Goal: Task Accomplishment & Management: Use online tool/utility

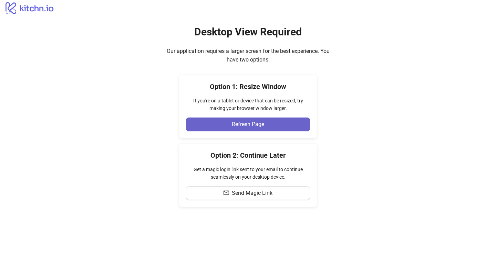
click at [264, 123] on button "Refresh Page" at bounding box center [248, 125] width 124 height 14
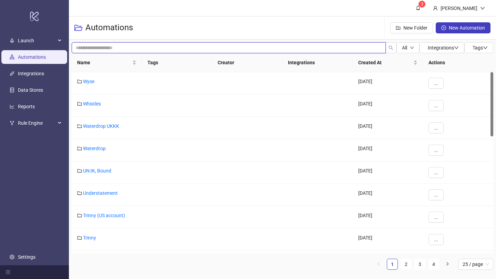
click at [207, 49] on input "search" at bounding box center [229, 47] width 314 height 11
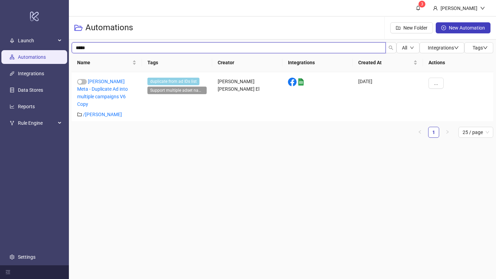
click at [120, 51] on input "*****" at bounding box center [229, 47] width 314 height 11
type input "*"
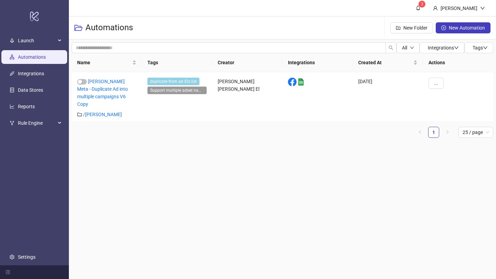
click at [174, 38] on div "Automations New Folder New Automation" at bounding box center [282, 28] width 427 height 23
click at [135, 34] on div "Automations" at bounding box center [106, 28] width 64 height 22
click at [36, 60] on link "Automations" at bounding box center [32, 57] width 28 height 6
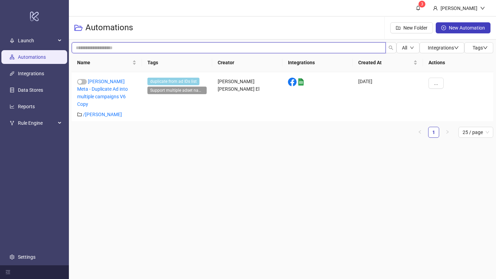
click at [92, 44] on input "search" at bounding box center [229, 47] width 314 height 11
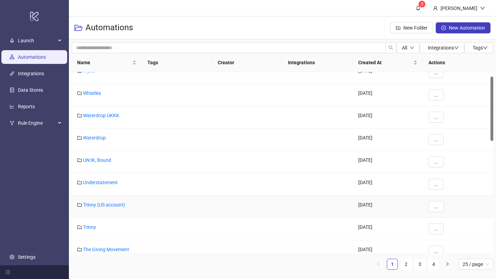
scroll to position [12, 0]
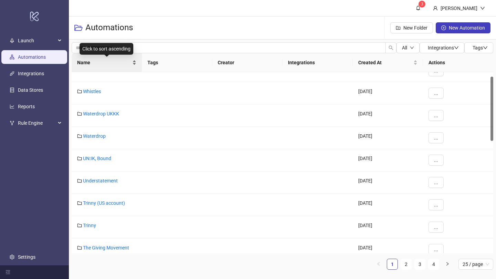
click at [87, 65] on span "Name" at bounding box center [104, 63] width 54 height 8
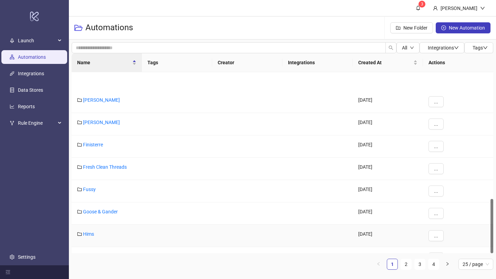
scroll to position [421, 0]
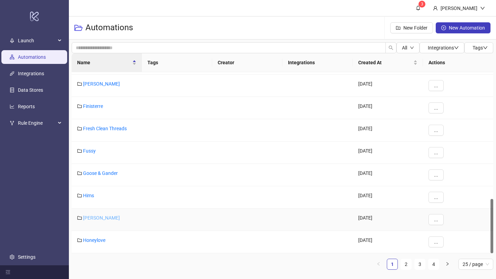
click at [93, 217] on link "Hobbs" at bounding box center [101, 218] width 37 height 6
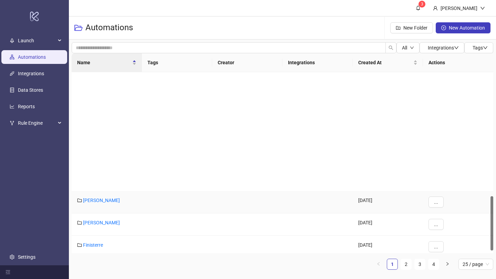
scroll to position [421, 0]
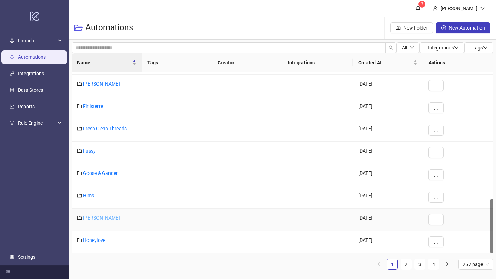
click at [91, 217] on link "Hobbs" at bounding box center [101, 218] width 37 height 6
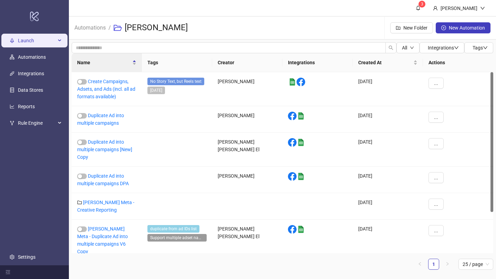
click at [30, 38] on span "Launch" at bounding box center [37, 41] width 38 height 14
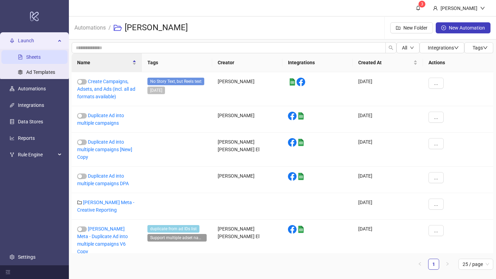
click at [38, 57] on link "Sheets" at bounding box center [33, 57] width 14 height 6
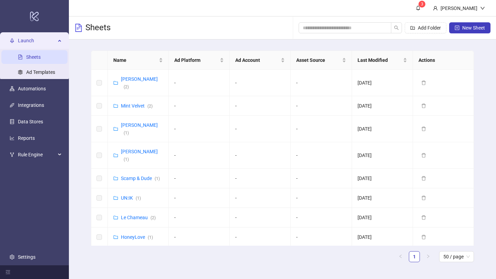
click at [132, 254] on link "[PERSON_NAME] ( 2 )" at bounding box center [139, 260] width 37 height 13
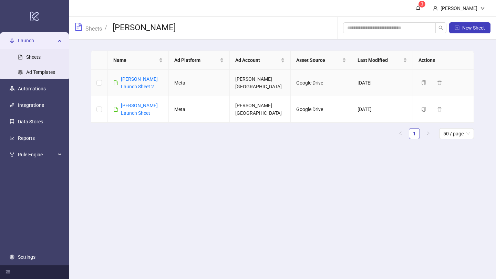
click at [135, 83] on div "[PERSON_NAME] Launch Sheet 2" at bounding box center [142, 82] width 42 height 15
click at [134, 79] on link "[PERSON_NAME] Launch Sheet 2" at bounding box center [139, 82] width 37 height 13
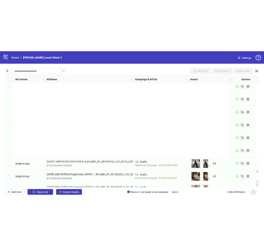
scroll to position [1926, 0]
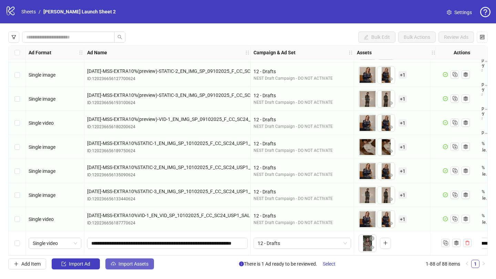
click at [119, 265] on span "Import Assets" at bounding box center [133, 265] width 30 height 6
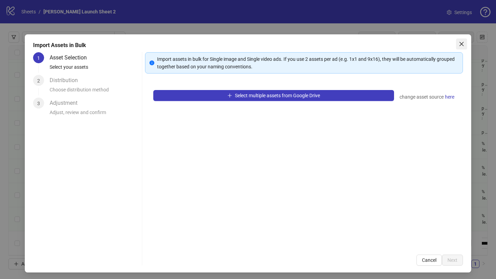
click at [459, 42] on icon "close" at bounding box center [461, 44] width 6 height 6
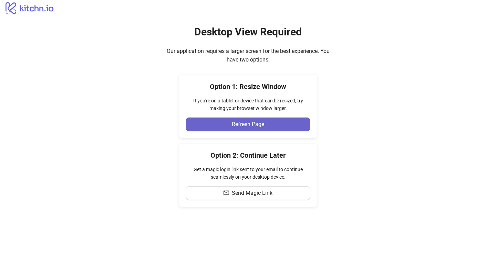
click at [240, 122] on span "Refresh Page" at bounding box center [248, 124] width 32 height 6
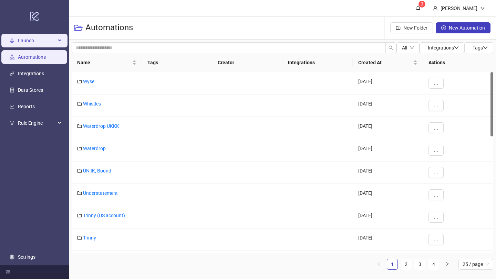
click at [35, 43] on span "Launch" at bounding box center [37, 41] width 38 height 14
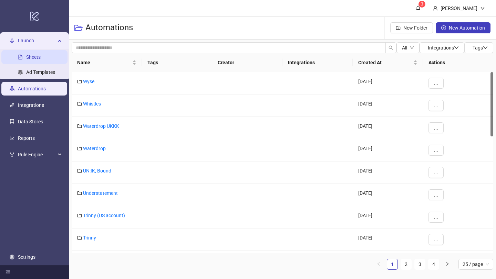
click at [35, 54] on link "Sheets" at bounding box center [33, 57] width 14 height 6
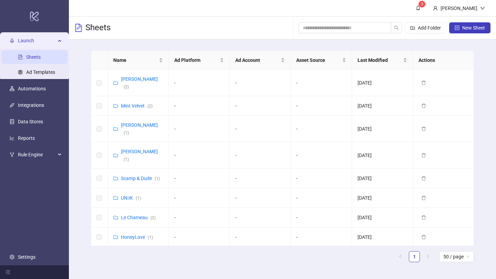
click at [132, 254] on link "Hobbs ( 2 )" at bounding box center [139, 260] width 37 height 13
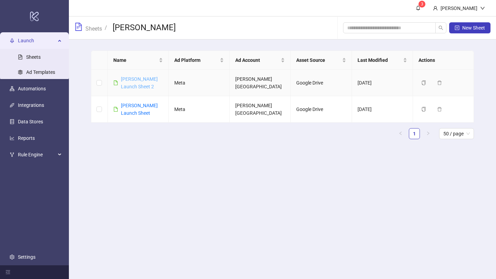
click at [132, 77] on link "[PERSON_NAME] Launch Sheet 2" at bounding box center [139, 82] width 37 height 13
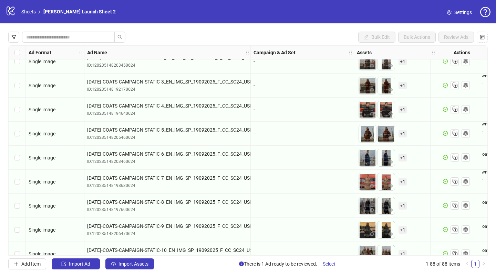
scroll to position [695, 0]
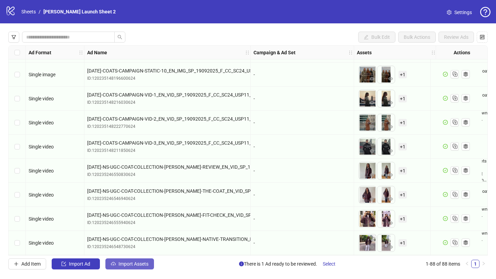
click at [141, 266] on span "Import Assets" at bounding box center [133, 265] width 30 height 6
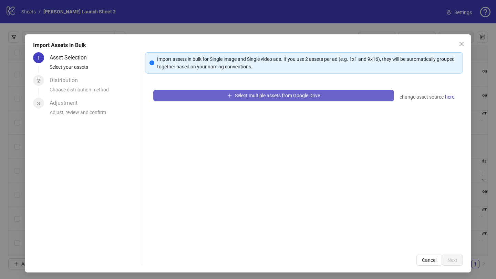
click at [264, 96] on span "Select multiple assets from Google Drive" at bounding box center [277, 96] width 85 height 6
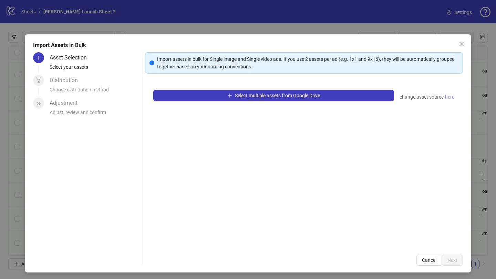
click at [449, 98] on span "here" at bounding box center [449, 97] width 9 height 8
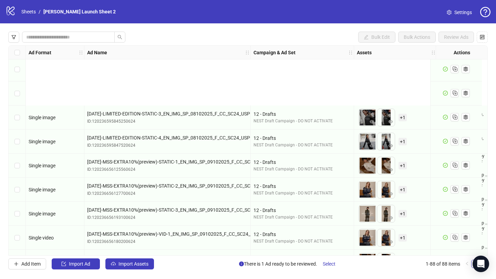
scroll to position [1926, 0]
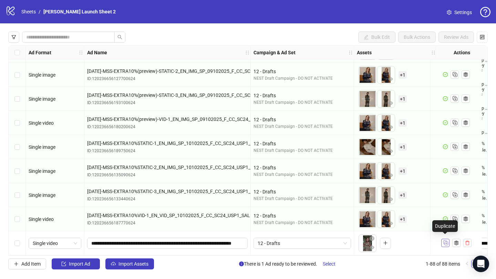
click at [443, 240] on icon "Duplicate" at bounding box center [445, 243] width 7 height 7
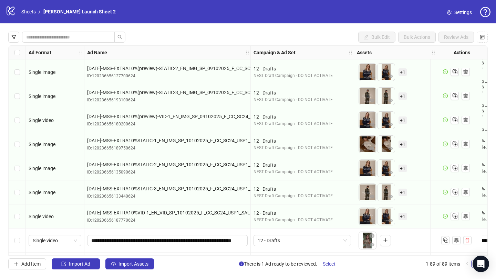
scroll to position [1950, 0]
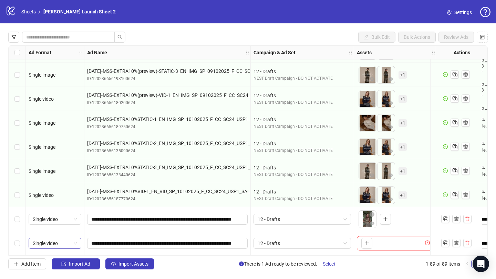
click at [69, 241] on span "Single video" at bounding box center [55, 243] width 44 height 10
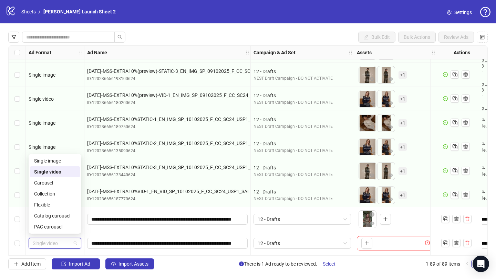
click at [73, 240] on span "Single video" at bounding box center [55, 243] width 44 height 10
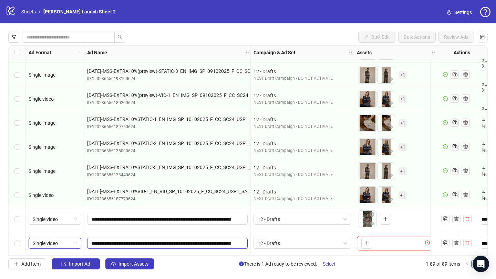
click at [105, 241] on input "**********" at bounding box center [166, 244] width 151 height 8
type input "**********"
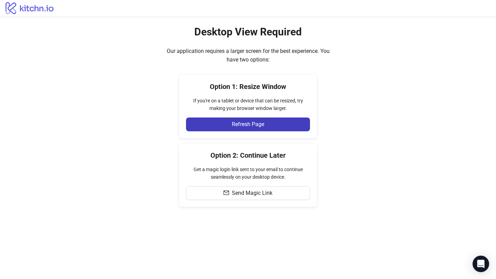
click at [227, 136] on div "Option 1: Resize Window If you're on a tablet or device that can be resized, tr…" at bounding box center [248, 106] width 138 height 63
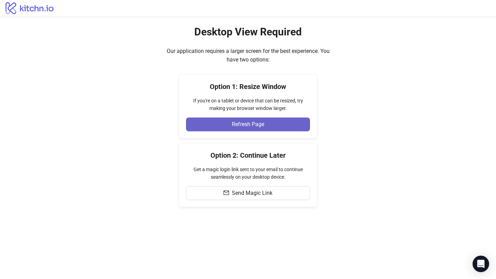
click at [229, 127] on button "Refresh Page" at bounding box center [248, 125] width 124 height 14
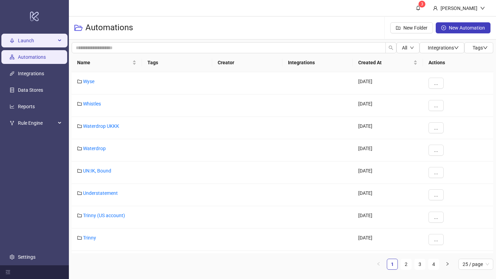
click at [31, 39] on span "Launch" at bounding box center [37, 41] width 38 height 14
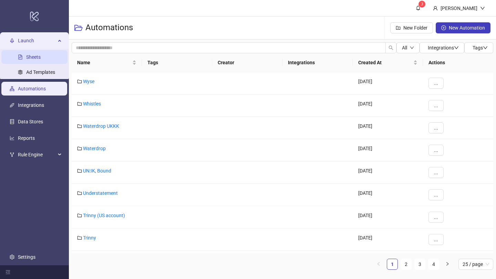
click at [32, 59] on link "Sheets" at bounding box center [33, 57] width 14 height 6
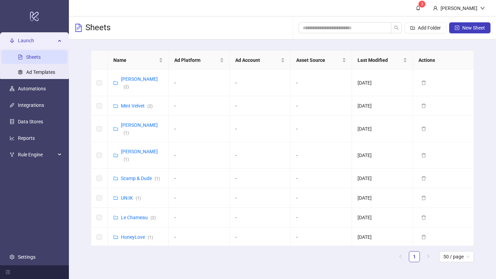
click at [132, 254] on link "[PERSON_NAME] ( 2 )" at bounding box center [139, 260] width 37 height 13
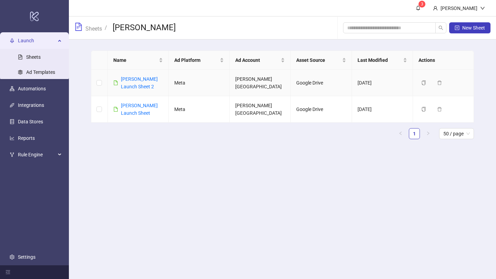
click at [134, 83] on div "[PERSON_NAME] Launch Sheet 2" at bounding box center [142, 82] width 42 height 15
click at [132, 81] on link "[PERSON_NAME] Launch Sheet 2" at bounding box center [139, 82] width 37 height 13
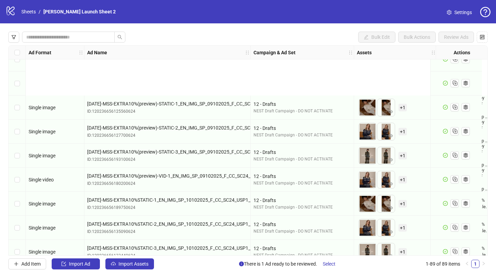
scroll to position [1950, 0]
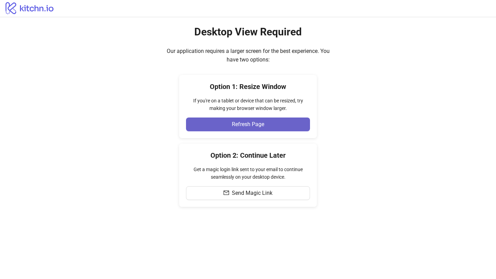
click at [242, 126] on span "Refresh Page" at bounding box center [248, 124] width 32 height 6
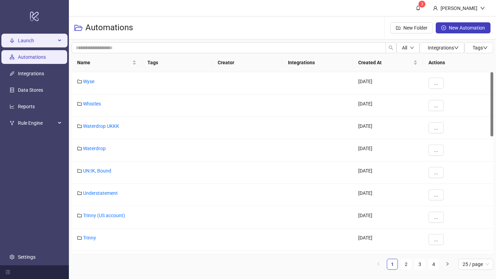
click at [45, 41] on span "Launch" at bounding box center [37, 41] width 38 height 14
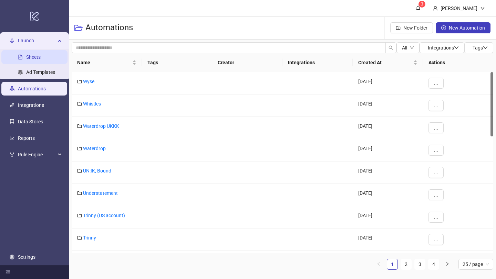
click at [36, 55] on link "Sheets" at bounding box center [33, 57] width 14 height 6
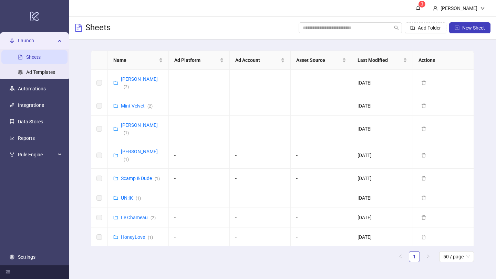
click at [126, 254] on link "[PERSON_NAME] ( 2 )" at bounding box center [139, 260] width 37 height 13
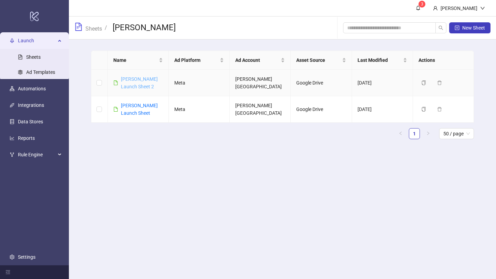
click at [132, 81] on link "[PERSON_NAME] Launch Sheet 2" at bounding box center [139, 82] width 37 height 13
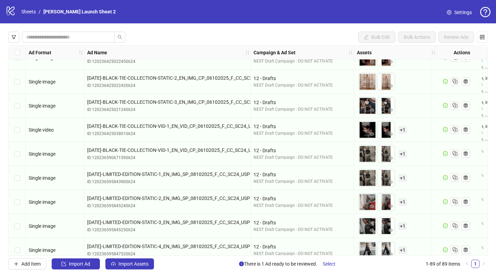
scroll to position [1950, 0]
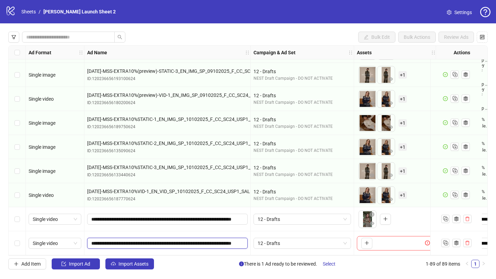
click at [131, 241] on input "**********" at bounding box center [166, 244] width 151 height 8
drag, startPoint x: 92, startPoint y: 240, endPoint x: 250, endPoint y: 237, distance: 158.3
click at [250, 237] on div "**********" at bounding box center [167, 244] width 166 height 24
paste input "text"
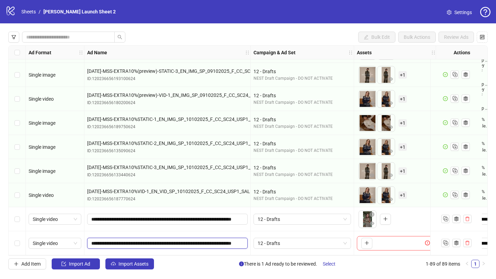
type input "**********"
click at [93, 241] on input "**********" at bounding box center [166, 244] width 151 height 8
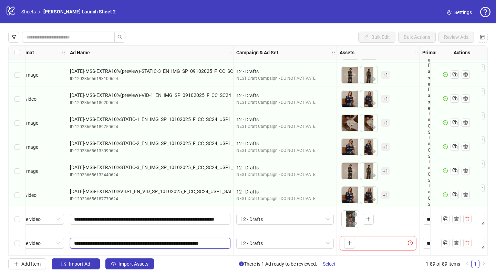
scroll to position [1950, 30]
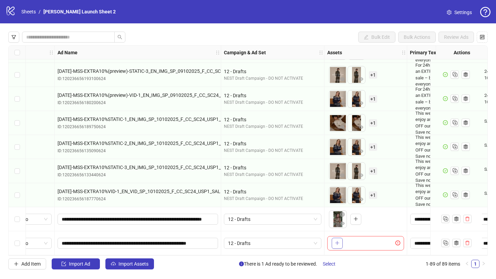
click at [338, 243] on span "button" at bounding box center [336, 244] width 5 height 6
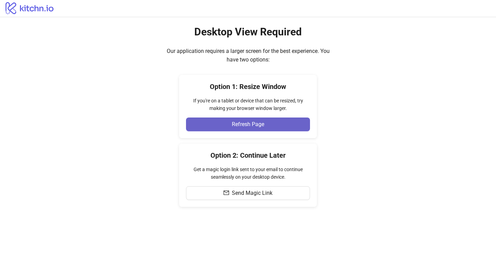
click at [255, 121] on button "Refresh Page" at bounding box center [248, 125] width 124 height 14
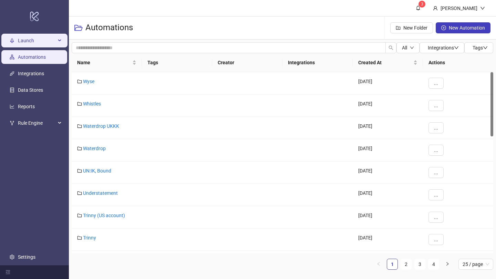
click at [24, 42] on span "Launch" at bounding box center [37, 41] width 38 height 14
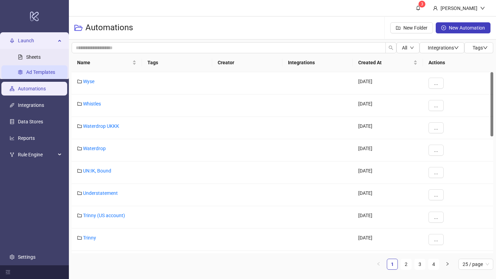
click at [40, 74] on link "Ad Templates" at bounding box center [40, 73] width 29 height 6
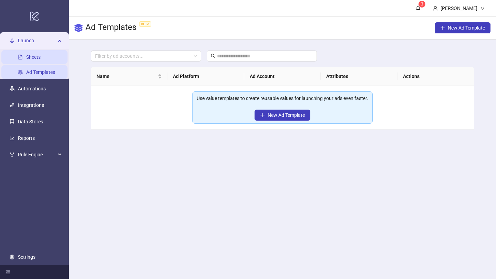
click at [41, 57] on link "Sheets" at bounding box center [33, 57] width 14 height 6
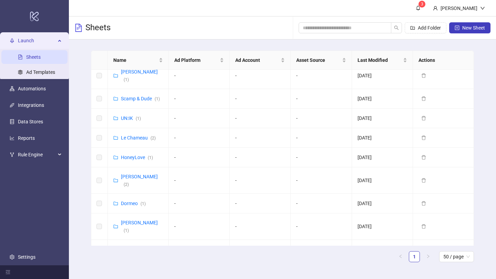
scroll to position [75, 0]
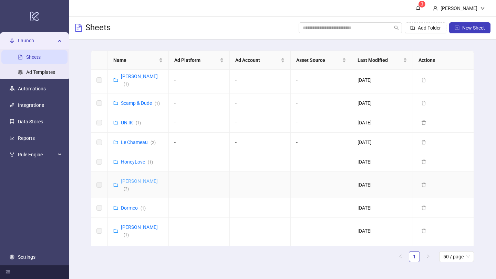
click at [129, 179] on link "[PERSON_NAME] ( 2 )" at bounding box center [139, 185] width 37 height 13
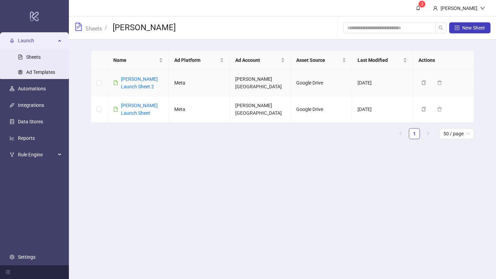
click at [131, 79] on link "[PERSON_NAME] Launch Sheet 2" at bounding box center [139, 82] width 37 height 13
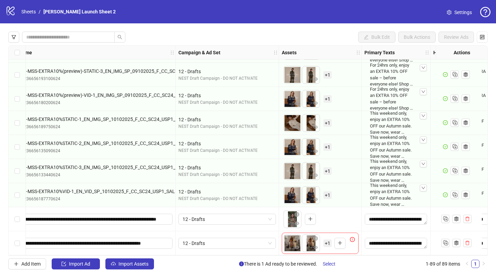
scroll to position [1950, 87]
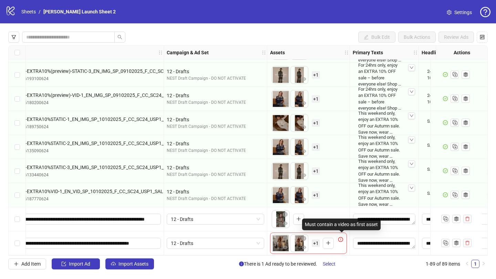
click at [340, 237] on icon "exclamation-circle" at bounding box center [340, 239] width 5 height 5
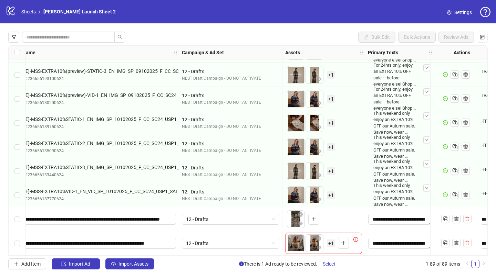
scroll to position [1950, 0]
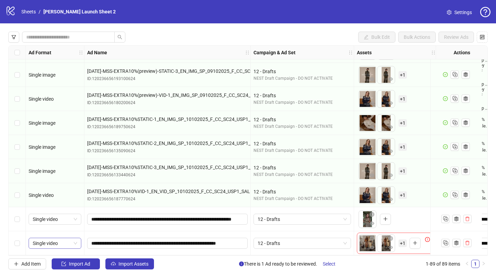
click at [42, 239] on span "Single video" at bounding box center [55, 243] width 44 height 10
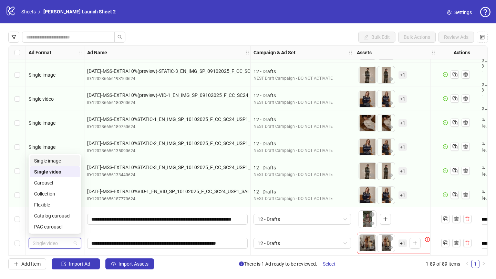
click at [50, 164] on div "Single image" at bounding box center [55, 161] width 42 height 8
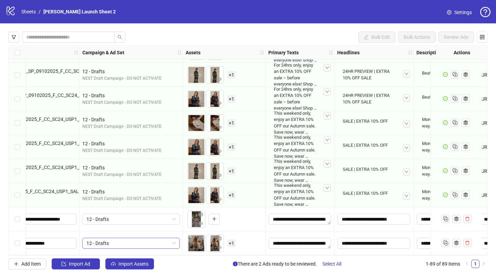
scroll to position [1950, 176]
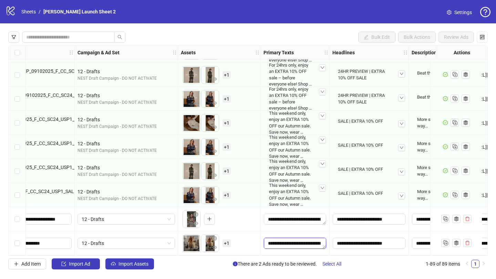
click at [278, 240] on textarea "**********" at bounding box center [295, 243] width 62 height 11
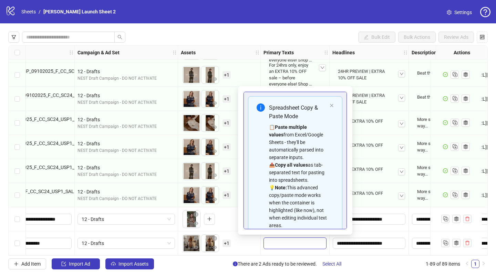
click at [332, 107] on icon "close" at bounding box center [331, 106] width 4 height 4
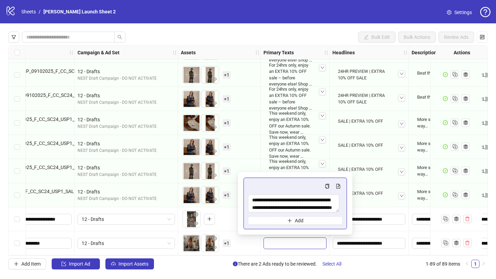
click at [283, 240] on textarea "**********" at bounding box center [295, 243] width 62 height 11
type textarea "**********"
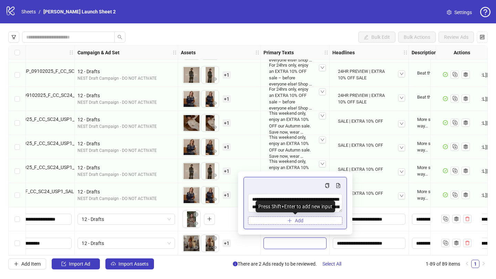
click at [311, 221] on button "Add" at bounding box center [295, 221] width 94 height 8
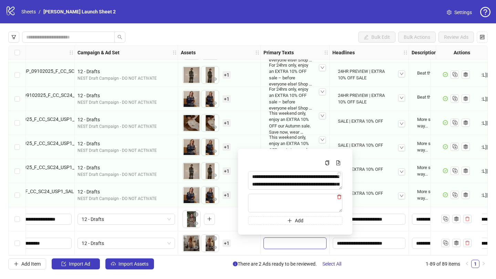
click at [340, 198] on icon "delete" at bounding box center [339, 197] width 5 height 5
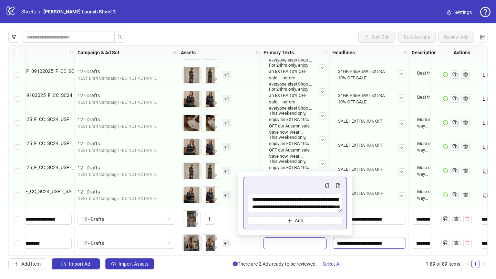
click at [358, 244] on input "**********" at bounding box center [368, 243] width 73 height 11
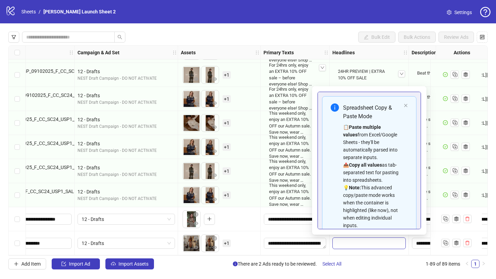
scroll to position [39, 0]
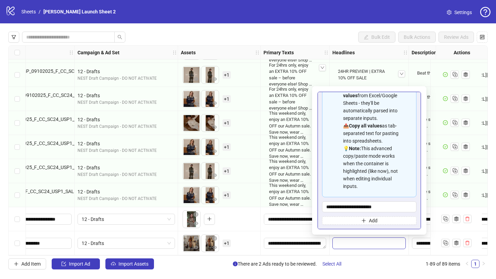
click at [369, 188] on div "📋 Paste multiple values from Excel/Google Sheets - they'll be automatically par…" at bounding box center [372, 137] width 58 height 106
click at [359, 244] on input "**********" at bounding box center [368, 243] width 73 height 11
type input "**********"
click at [373, 222] on span "Add" at bounding box center [373, 221] width 9 height 6
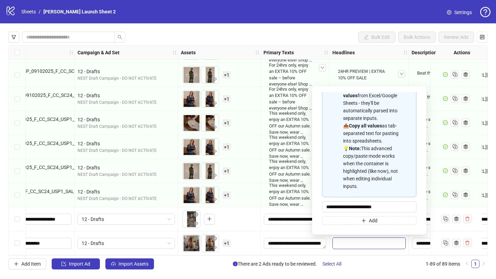
click at [383, 243] on input "**********" at bounding box center [368, 243] width 73 height 11
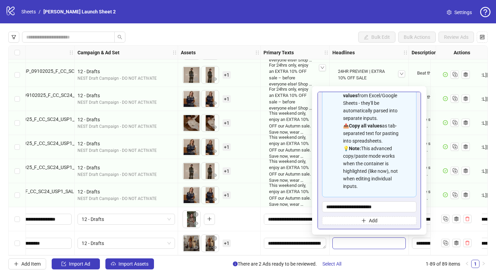
scroll to position [0, 0]
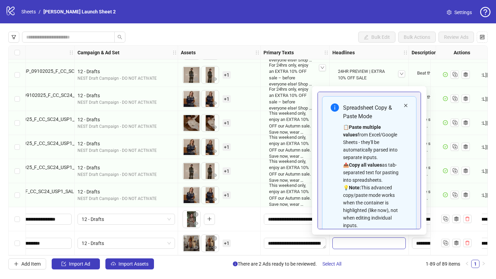
click at [406, 105] on icon "close" at bounding box center [405, 105] width 3 height 3
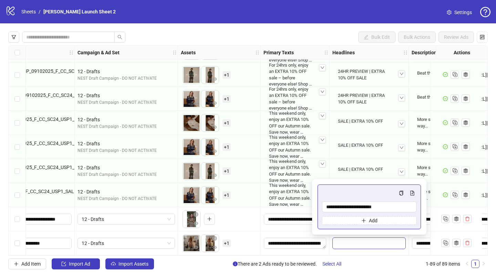
click at [385, 238] on input "**********" at bounding box center [368, 243] width 73 height 11
click at [419, 243] on textarea "**********" at bounding box center [440, 243] width 57 height 11
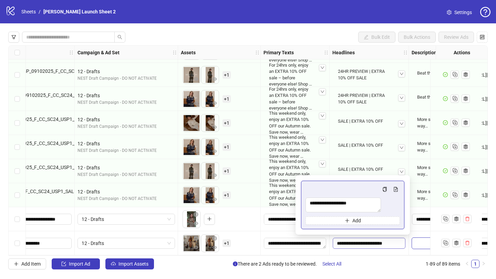
scroll to position [1950, 276]
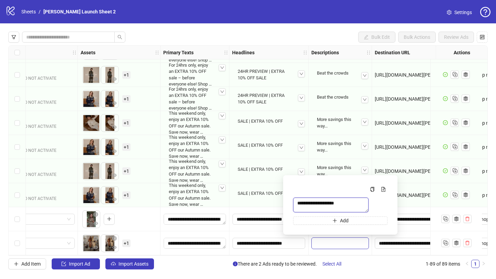
drag, startPoint x: 351, startPoint y: 203, endPoint x: 292, endPoint y: 202, distance: 58.5
click at [293, 202] on textarea "**********" at bounding box center [330, 205] width 75 height 15
click at [284, 242] on input "**********" at bounding box center [268, 243] width 73 height 11
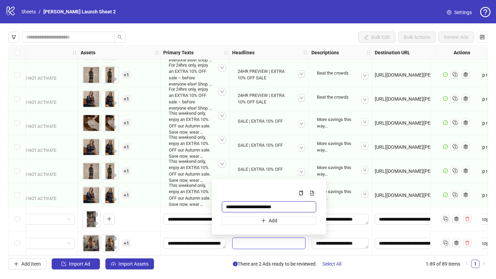
drag, startPoint x: 283, startPoint y: 208, endPoint x: 209, endPoint y: 209, distance: 74.0
click at [209, 209] on body "logo/logo-mobile Sheets / Hobbs Launch Sheet 2 Settings Bulk Edit Bulk Actions …" at bounding box center [248, 139] width 496 height 279
paste input "Multi-input container - paste or copy values"
type input "**********"
click at [328, 244] on textarea "**********" at bounding box center [339, 243] width 57 height 11
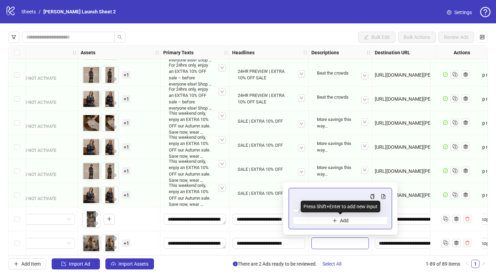
click at [359, 204] on div "Press Shift+Enter to add new input" at bounding box center [339, 207] width 79 height 12
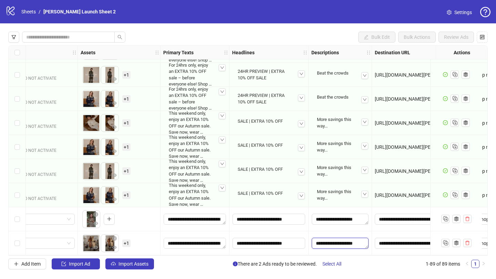
click at [348, 244] on textarea "**********" at bounding box center [339, 243] width 57 height 11
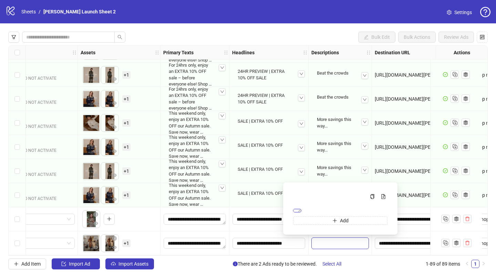
drag, startPoint x: 353, startPoint y: 204, endPoint x: 297, endPoint y: 194, distance: 56.9
click at [297, 209] on textarea "**********" at bounding box center [297, 210] width 8 height 3
paste textarea "Multi-text input container - paste or copy values"
type textarea "**********"
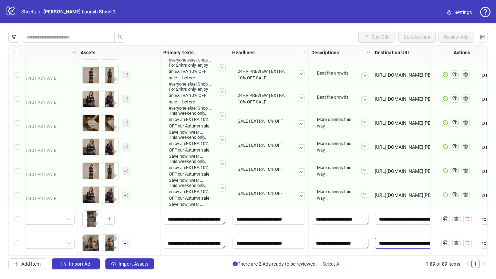
click at [389, 240] on input "**********" at bounding box center [416, 244] width 75 height 8
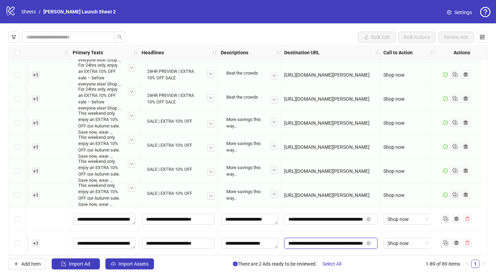
scroll to position [0, 0]
click at [366, 242] on icon "close-circle" at bounding box center [368, 244] width 4 height 4
click at [339, 242] on input "text" at bounding box center [323, 244] width 71 height 8
paste input "**********"
type input "**********"
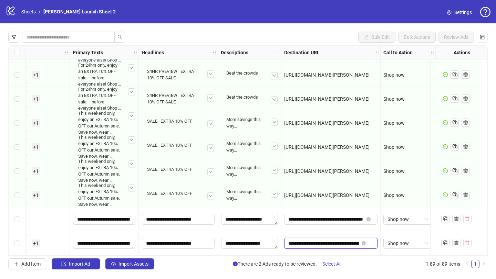
scroll to position [0, 23]
click at [403, 240] on span "Shop now" at bounding box center [407, 243] width 41 height 10
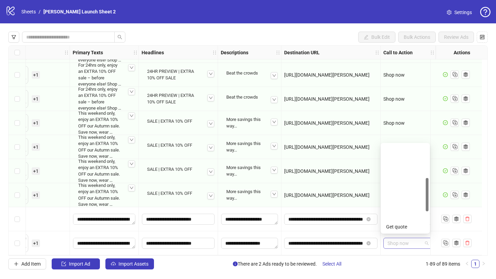
scroll to position [88, 0]
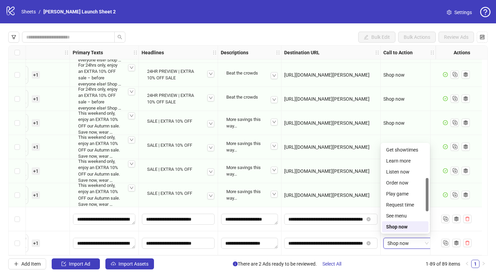
click at [403, 240] on span "Shop now" at bounding box center [407, 243] width 41 height 10
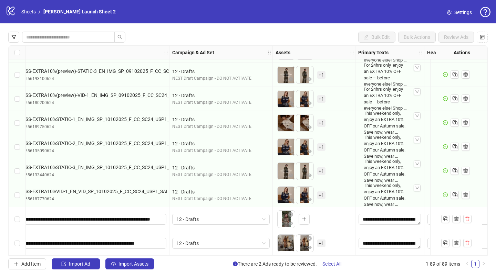
scroll to position [1950, 0]
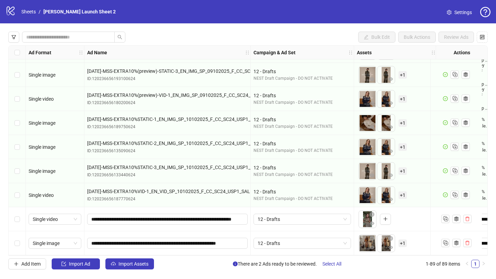
click at [404, 243] on span "+ 1" at bounding box center [402, 244] width 8 height 8
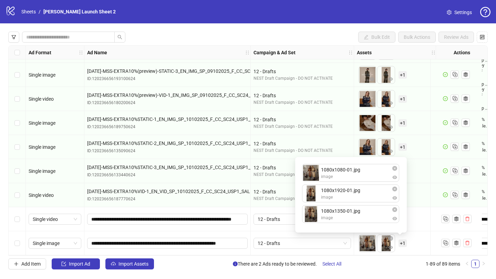
click at [415, 244] on div "To pick up a draggable item, press the space bar. While dragging, use the arrow…" at bounding box center [395, 243] width 77 height 21
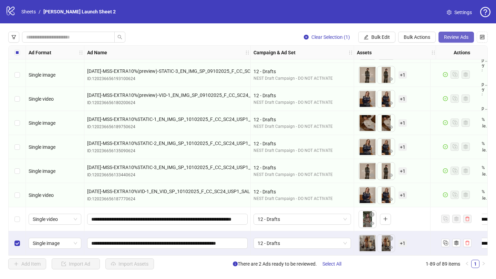
click at [451, 38] on span "Review Ads" at bounding box center [456, 37] width 24 height 6
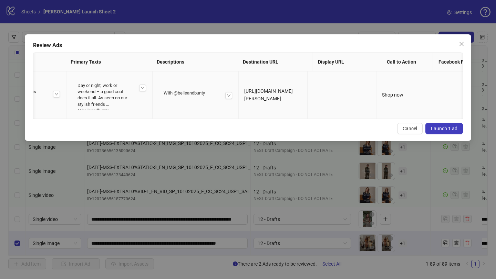
scroll to position [0, 314]
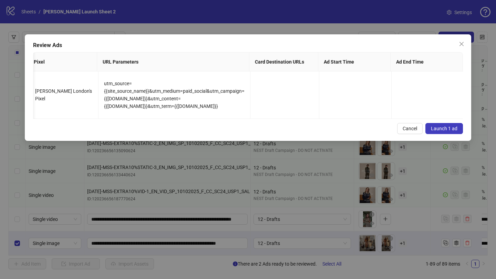
click at [449, 130] on span "Launch 1 ad" at bounding box center [443, 129] width 26 height 6
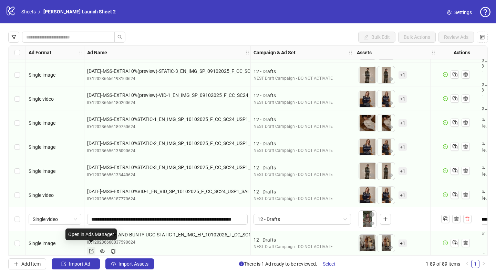
click at [92, 249] on icon "export" at bounding box center [91, 251] width 4 height 4
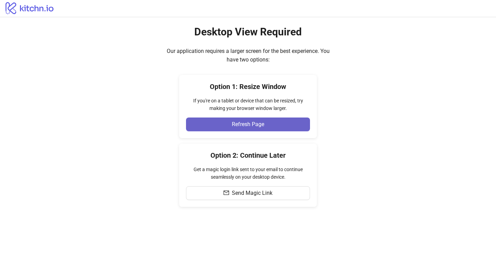
click at [263, 127] on span "Refresh Page" at bounding box center [248, 124] width 32 height 6
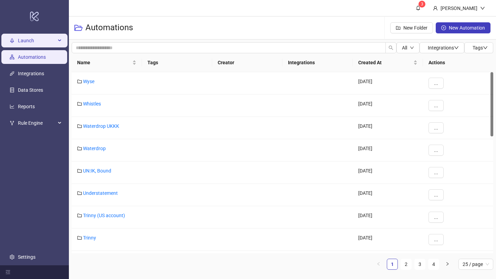
click at [38, 45] on span "Launch" at bounding box center [37, 41] width 38 height 14
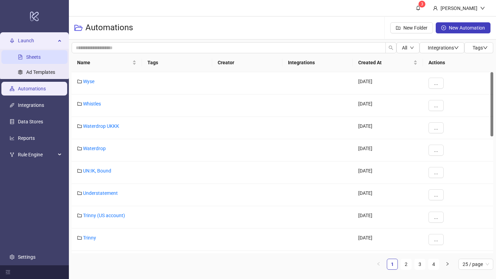
click at [34, 56] on link "Sheets" at bounding box center [33, 57] width 14 height 6
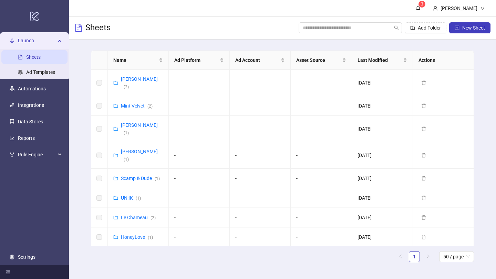
click at [127, 254] on link "[PERSON_NAME] ( 2 )" at bounding box center [139, 260] width 37 height 13
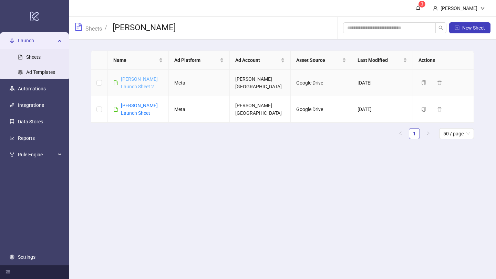
click at [135, 78] on link "[PERSON_NAME] Launch Sheet 2" at bounding box center [139, 82] width 37 height 13
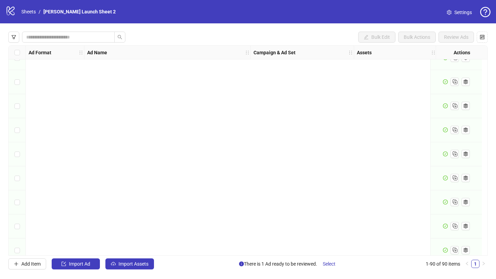
scroll to position [1975, 0]
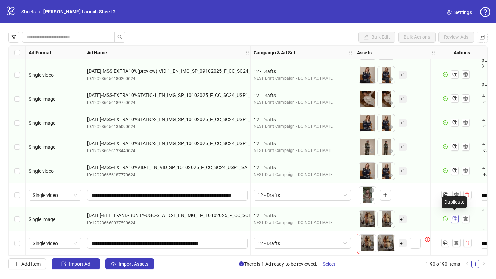
click at [453, 217] on icon "Duplicate" at bounding box center [454, 218] width 7 height 7
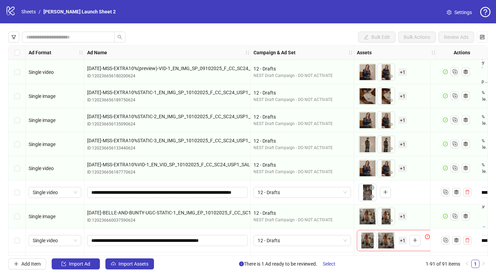
scroll to position [1999, 0]
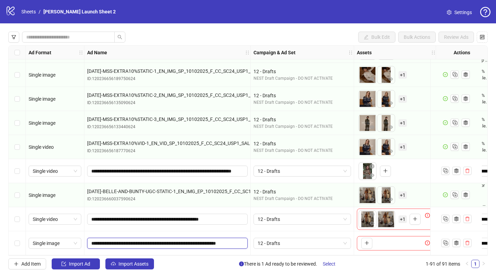
click at [128, 240] on input "**********" at bounding box center [166, 244] width 151 height 8
click at [104, 240] on input "**********" at bounding box center [166, 244] width 151 height 8
type input "**********"
click at [368, 243] on icon "plus" at bounding box center [366, 243] width 4 height 0
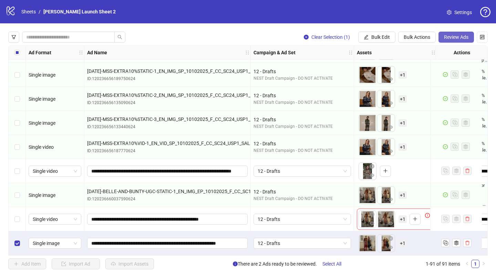
click at [458, 38] on span "Review Ads" at bounding box center [456, 37] width 24 height 6
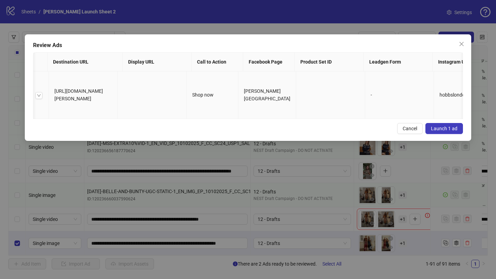
scroll to position [0, 671]
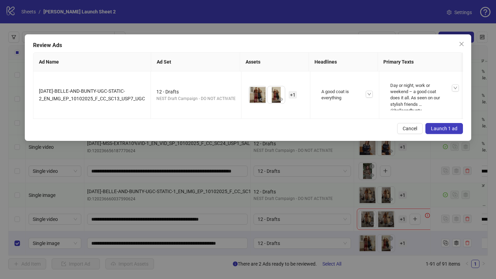
click at [449, 131] on span "Launch 1 ad" at bounding box center [443, 129] width 26 height 6
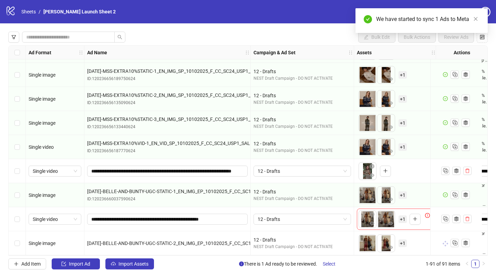
click at [63, 240] on div "Single image" at bounding box center [55, 244] width 53 height 8
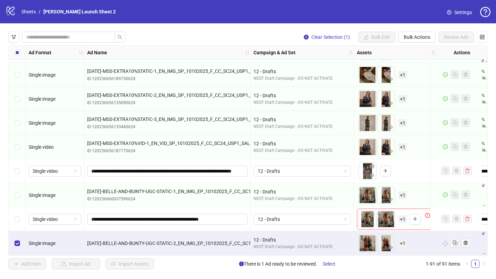
click at [49, 241] on span "Single image" at bounding box center [42, 244] width 27 height 6
click at [118, 241] on span "[DATE]-BELLE-AND-BUNTY-UGC-STATIC-2_EN_IMG_EP_10102025_F_CC_SC13_USP7_UGC" at bounding box center [183, 244] width 192 height 6
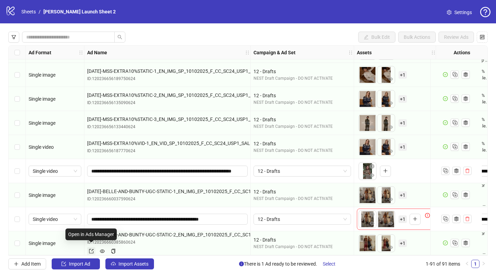
click at [91, 249] on icon "export" at bounding box center [91, 251] width 5 height 5
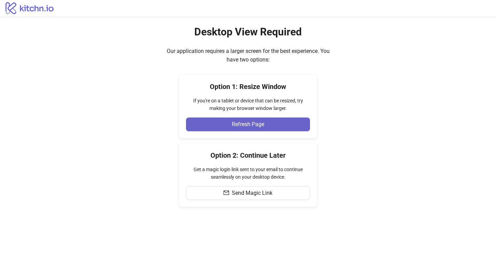
click at [216, 120] on button "Refresh Page" at bounding box center [248, 125] width 124 height 14
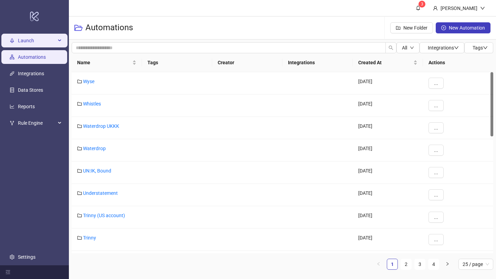
click at [46, 44] on span "Launch" at bounding box center [37, 41] width 38 height 14
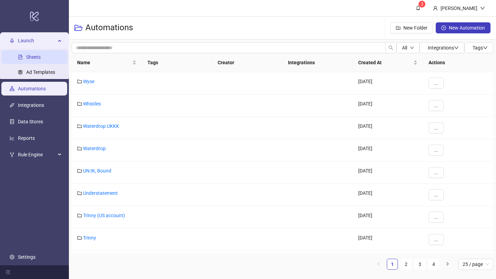
click at [41, 54] on link "Sheets" at bounding box center [33, 57] width 14 height 6
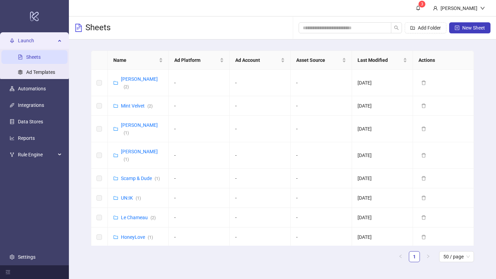
click at [125, 254] on link "[PERSON_NAME] ( 2 )" at bounding box center [139, 260] width 37 height 13
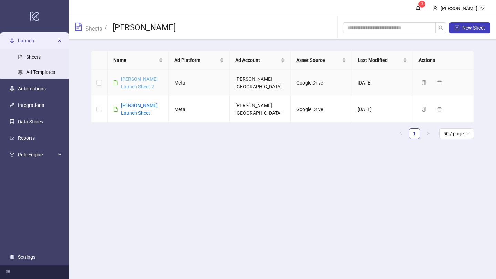
click at [136, 81] on link "[PERSON_NAME] Launch Sheet 2" at bounding box center [139, 82] width 37 height 13
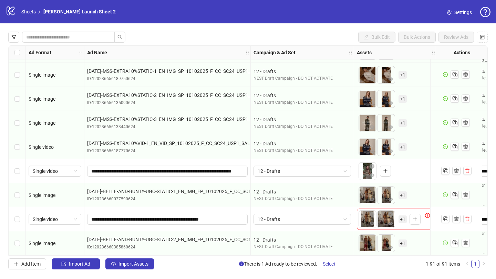
scroll to position [1999, 174]
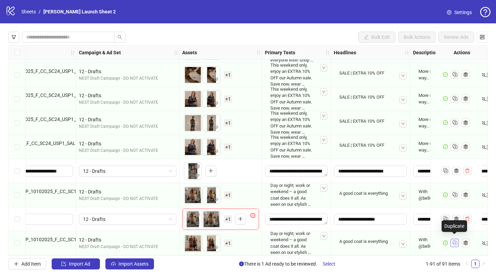
click at [455, 241] on rect "Duplicate" at bounding box center [453, 242] width 3 height 3
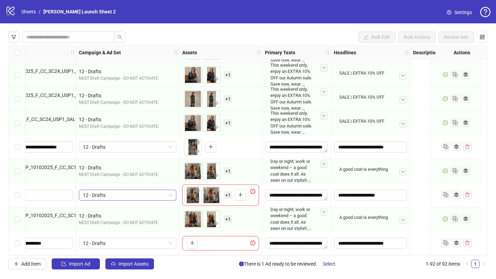
scroll to position [2023, 0]
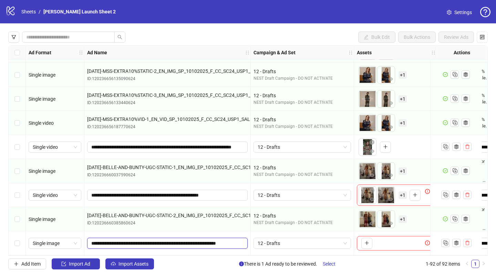
click at [105, 241] on input "**********" at bounding box center [166, 244] width 151 height 8
click at [180, 241] on input "**********" at bounding box center [166, 244] width 151 height 8
type input "**********"
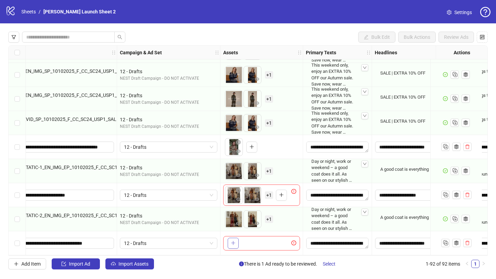
click at [234, 241] on icon "plus" at bounding box center [233, 243] width 5 height 5
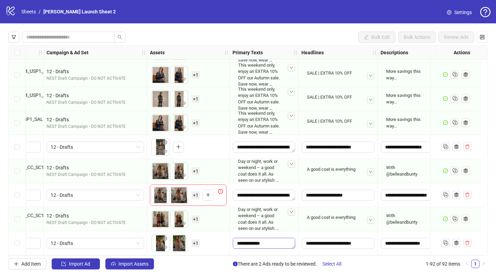
scroll to position [2023, 0]
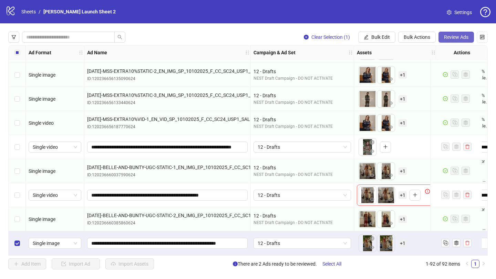
click at [460, 39] on span "Review Ads" at bounding box center [456, 37] width 24 height 6
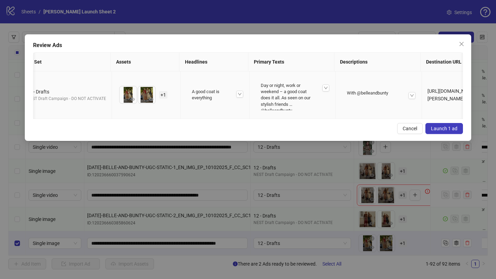
scroll to position [0, 0]
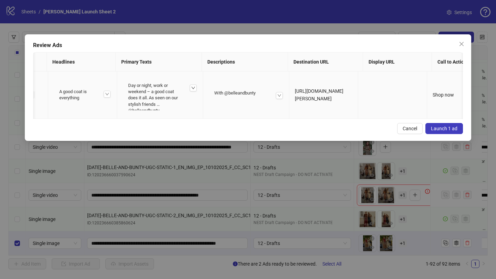
click at [191, 87] on icon "down" at bounding box center [192, 88] width 3 height 2
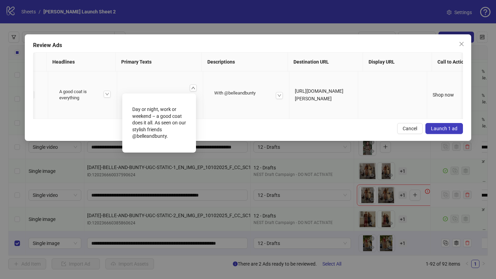
click at [177, 72] on td "Day or night, work or weekend – a good coat does it all. As seen on our stylish…" at bounding box center [160, 95] width 86 height 47
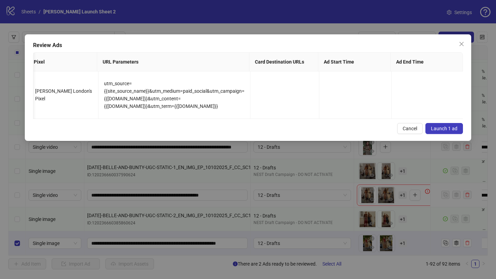
click at [455, 132] on button "Launch 1 ad" at bounding box center [444, 128] width 38 height 11
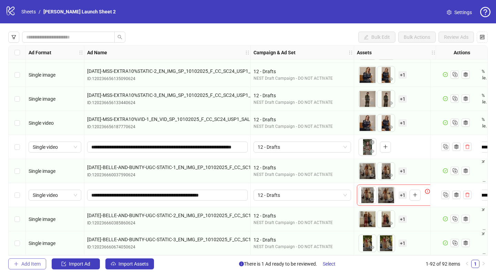
click at [40, 264] on span "Add Item" at bounding box center [30, 265] width 19 height 6
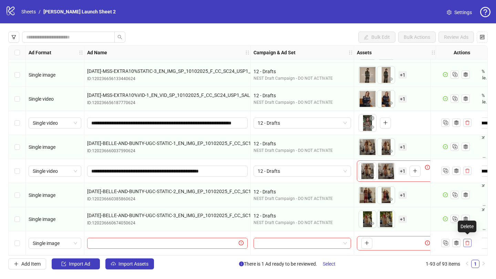
click at [466, 241] on icon "delete" at bounding box center [467, 243] width 5 height 5
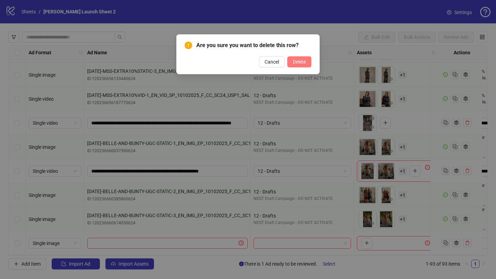
click at [305, 63] on span "Delete" at bounding box center [298, 62] width 13 height 6
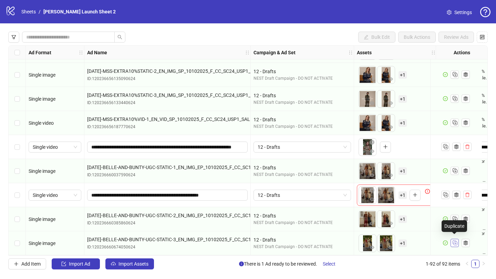
click at [456, 242] on rect "Duplicate" at bounding box center [454, 243] width 3 height 3
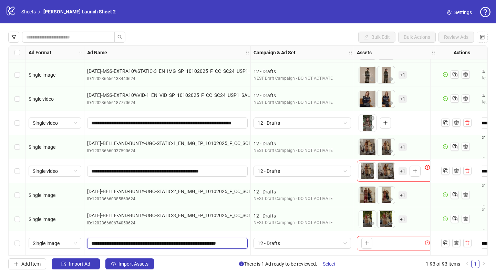
click at [96, 241] on input "**********" at bounding box center [166, 244] width 151 height 8
drag, startPoint x: 91, startPoint y: 242, endPoint x: 259, endPoint y: 241, distance: 167.9
paste input "text"
type input "**********"
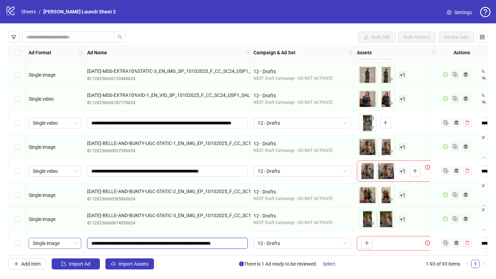
click at [58, 240] on span "Single image" at bounding box center [55, 243] width 44 height 10
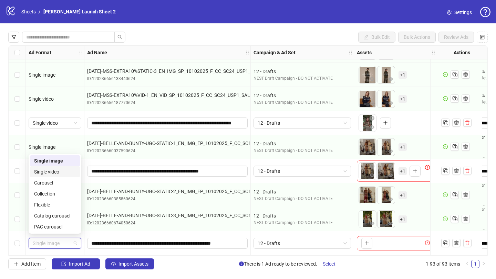
click at [58, 175] on div "Single video" at bounding box center [55, 172] width 42 height 8
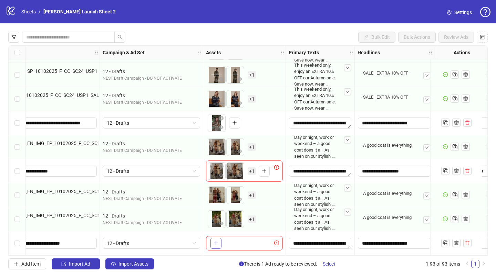
click at [215, 241] on icon "plus" at bounding box center [215, 243] width 5 height 5
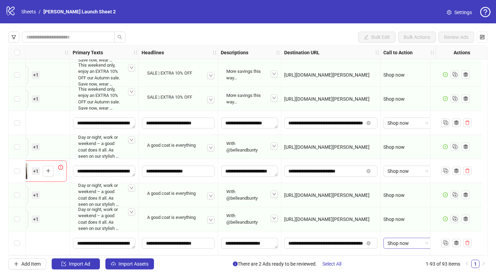
scroll to position [2047, 0]
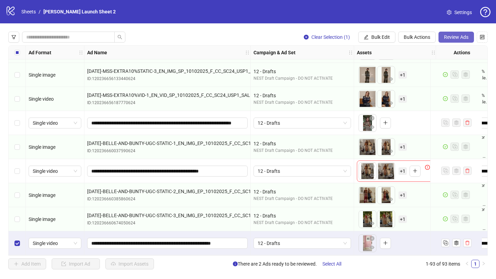
click at [457, 37] on span "Review Ads" at bounding box center [456, 37] width 24 height 6
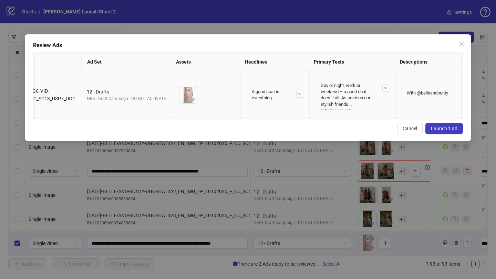
scroll to position [0, 71]
click at [463, 45] on icon "close" at bounding box center [461, 44] width 6 height 6
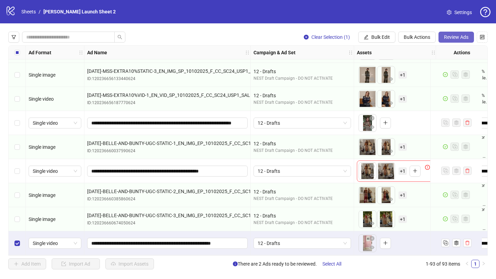
click at [459, 41] on button "Review Ads" at bounding box center [455, 37] width 35 height 11
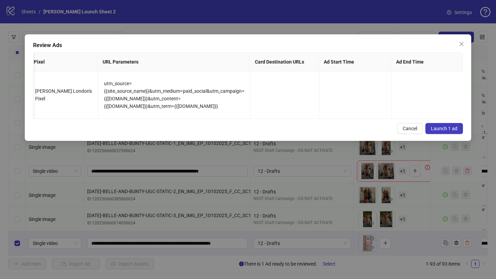
click at [439, 131] on span "Launch 1 ad" at bounding box center [443, 129] width 26 height 6
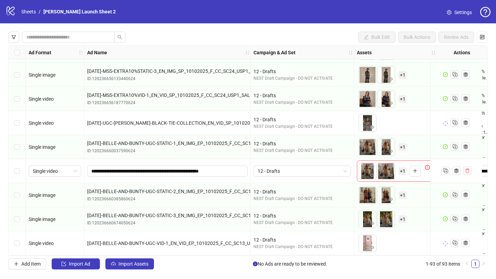
click at [53, 241] on span "Single video" at bounding box center [41, 244] width 25 height 6
click at [116, 241] on span "[DATE]-BELLE-AND-BUNTY-UGC-VID-1_EN_VID_EP_10102025_F_CC_SC13_USP7_UGC" at bounding box center [178, 244] width 183 height 6
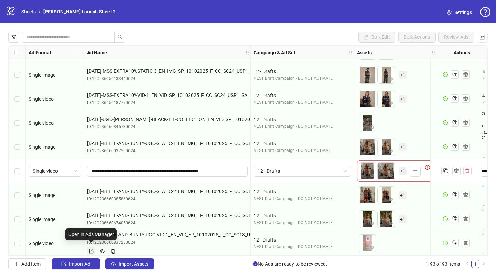
click at [92, 249] on icon "export" at bounding box center [91, 251] width 5 height 5
